Goal: Find specific page/section: Find specific page/section

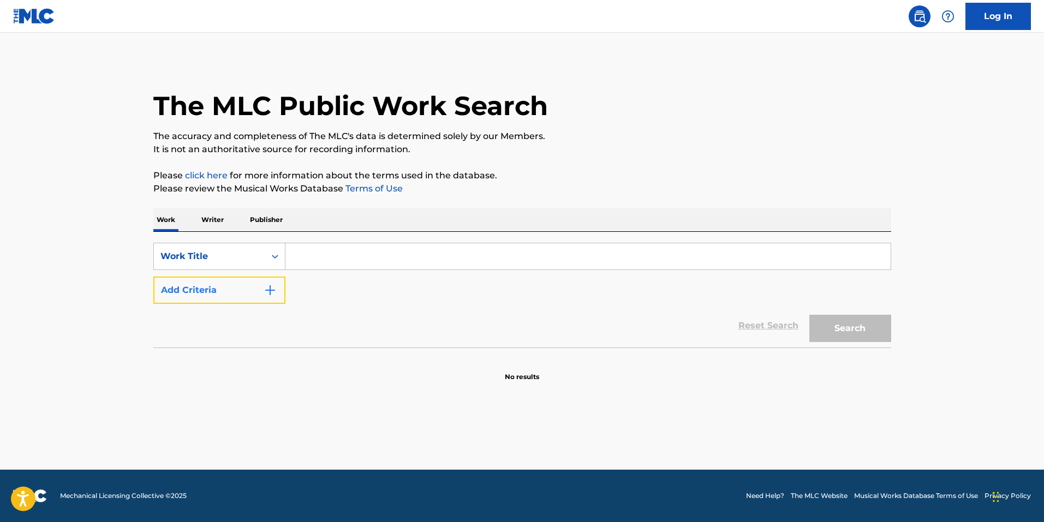
click at [228, 285] on button "Add Criteria" at bounding box center [219, 290] width 132 height 27
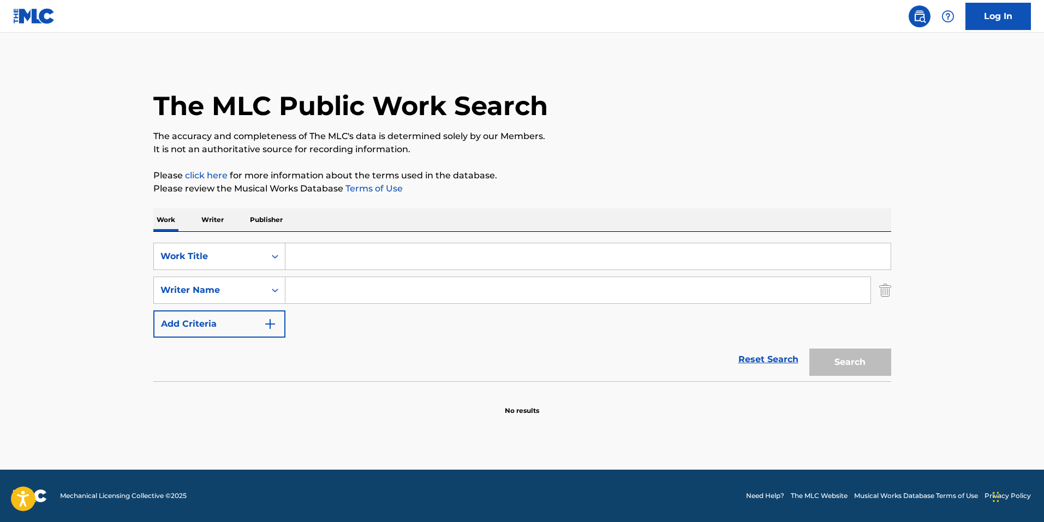
click at [334, 259] on input "Search Form" at bounding box center [587, 256] width 605 height 26
type input "MY MOUNTAINS MY HOME"
click at [423, 285] on input "Search Form" at bounding box center [577, 290] width 585 height 26
type input "[PERSON_NAME]"
click at [809, 349] on button "Search" at bounding box center [850, 362] width 82 height 27
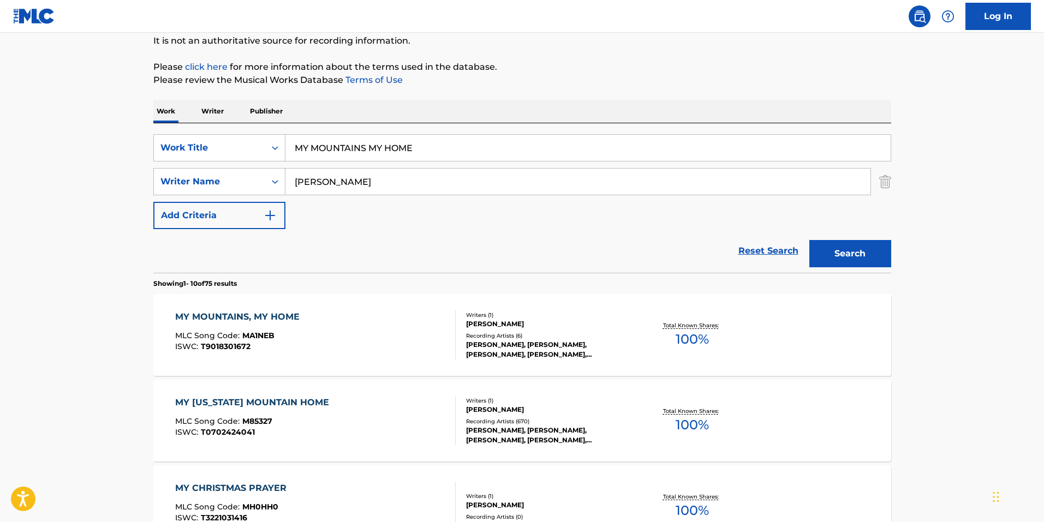
scroll to position [109, 0]
click at [257, 313] on div "MY MOUNTAINS, MY HOME" at bounding box center [240, 316] width 130 height 13
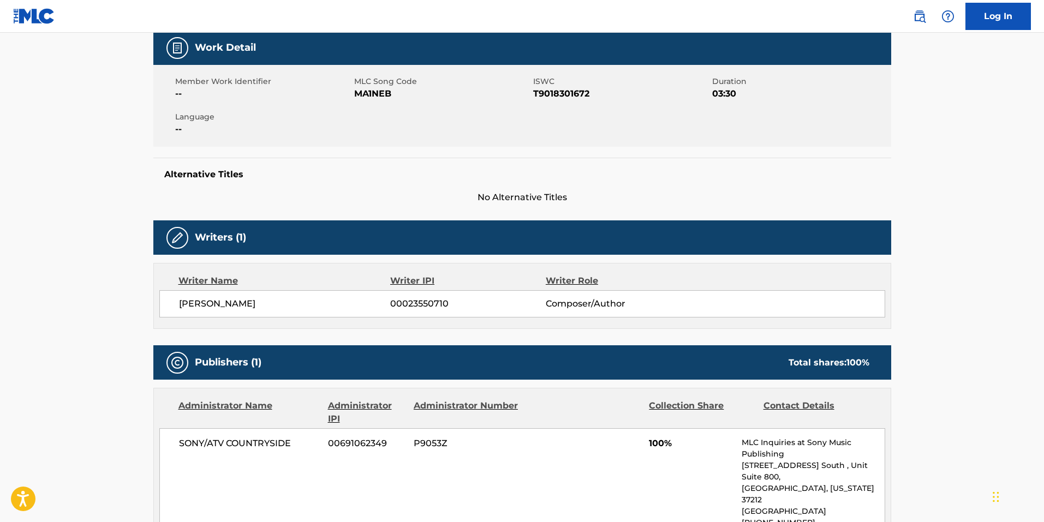
scroll to position [382, 0]
